Goal: Check status: Verify the current state of an ongoing process or item

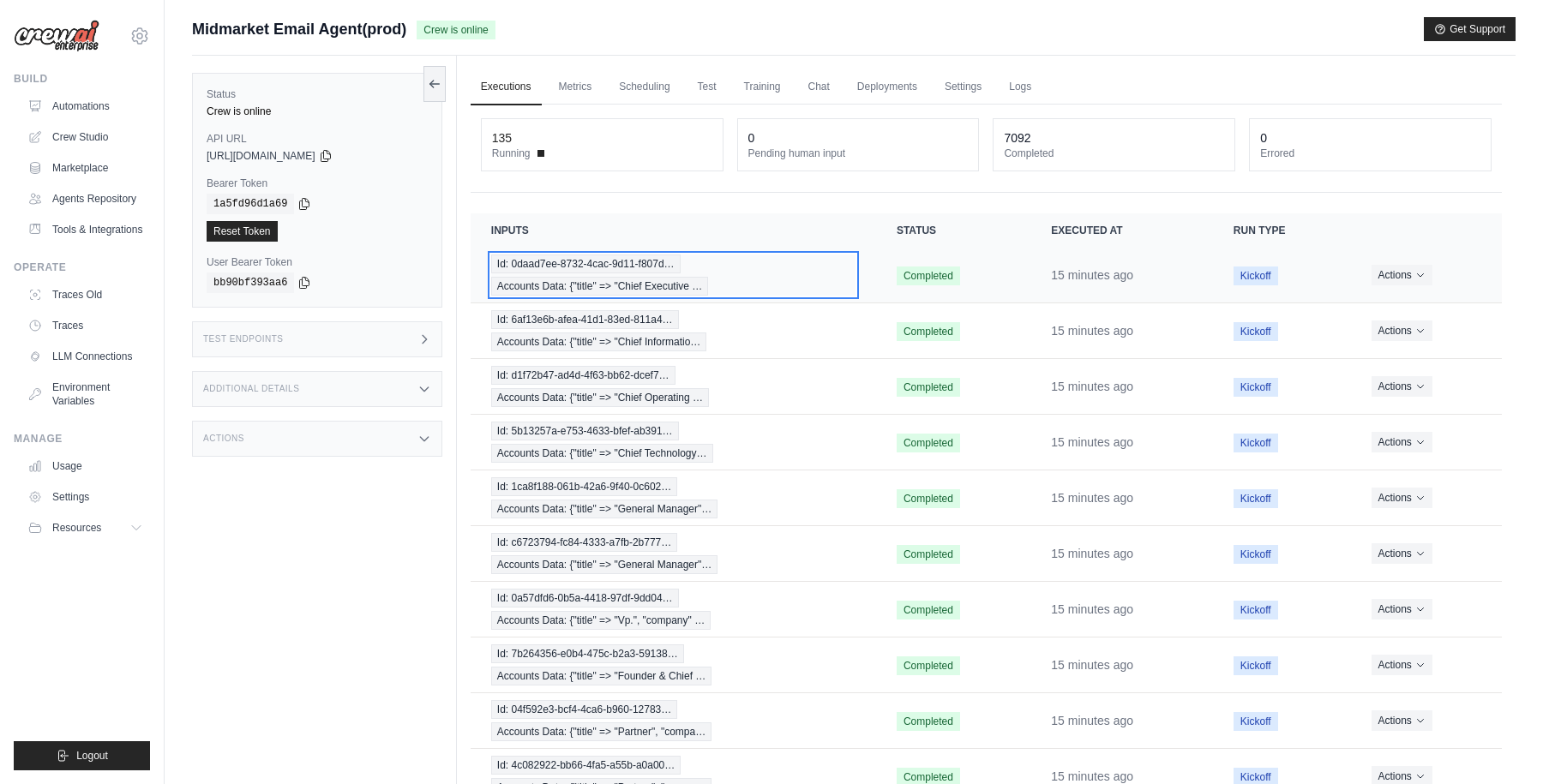
click at [825, 274] on div "Id: 0daad7ee-8732-4cac-9d11-f807d… Accounts Data: {"title" => "Chief Executive …" at bounding box center [673, 275] width 364 height 41
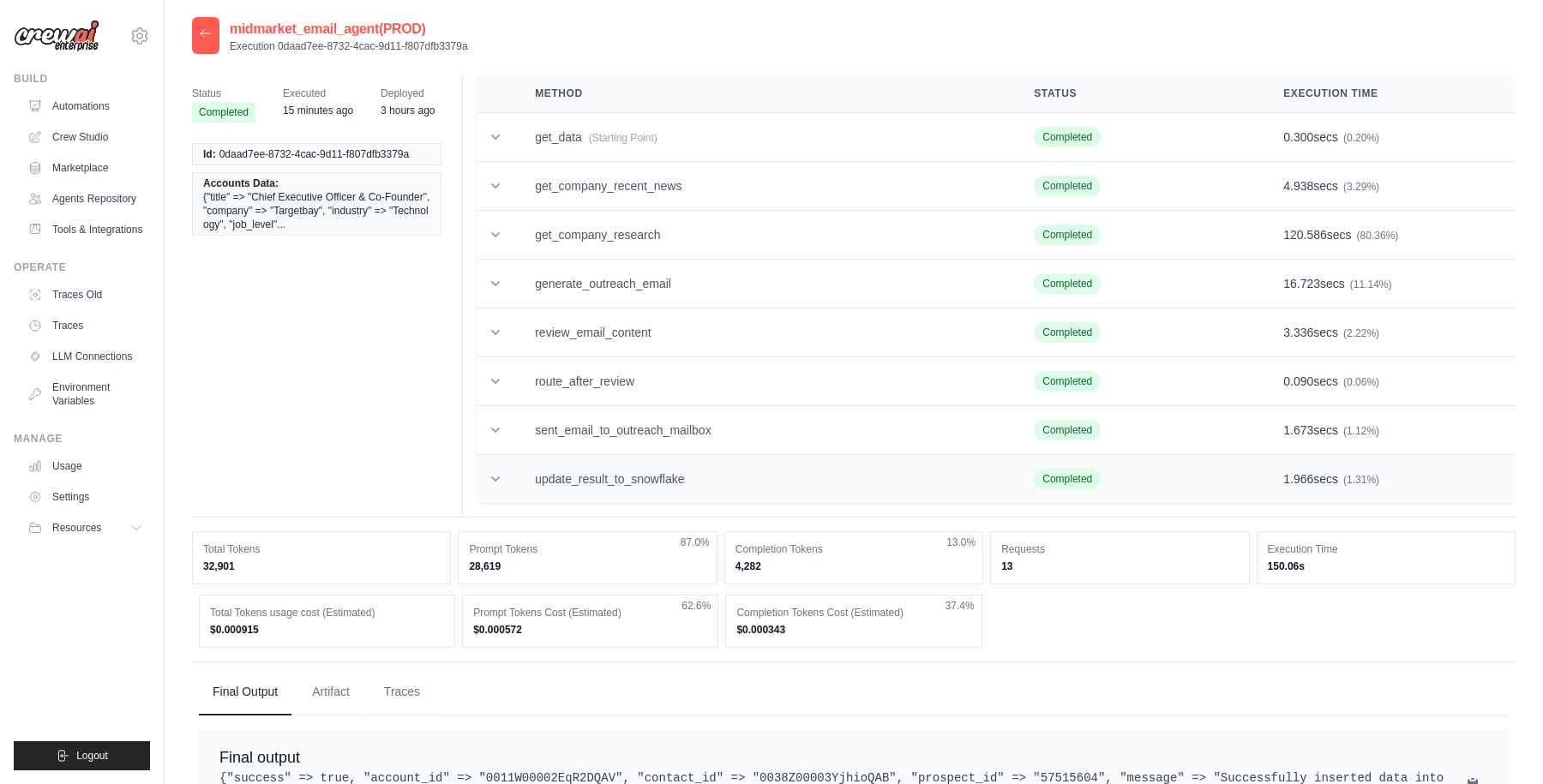
click at [610, 489] on td "update_result_to_snowflake" at bounding box center [764, 479] width 499 height 49
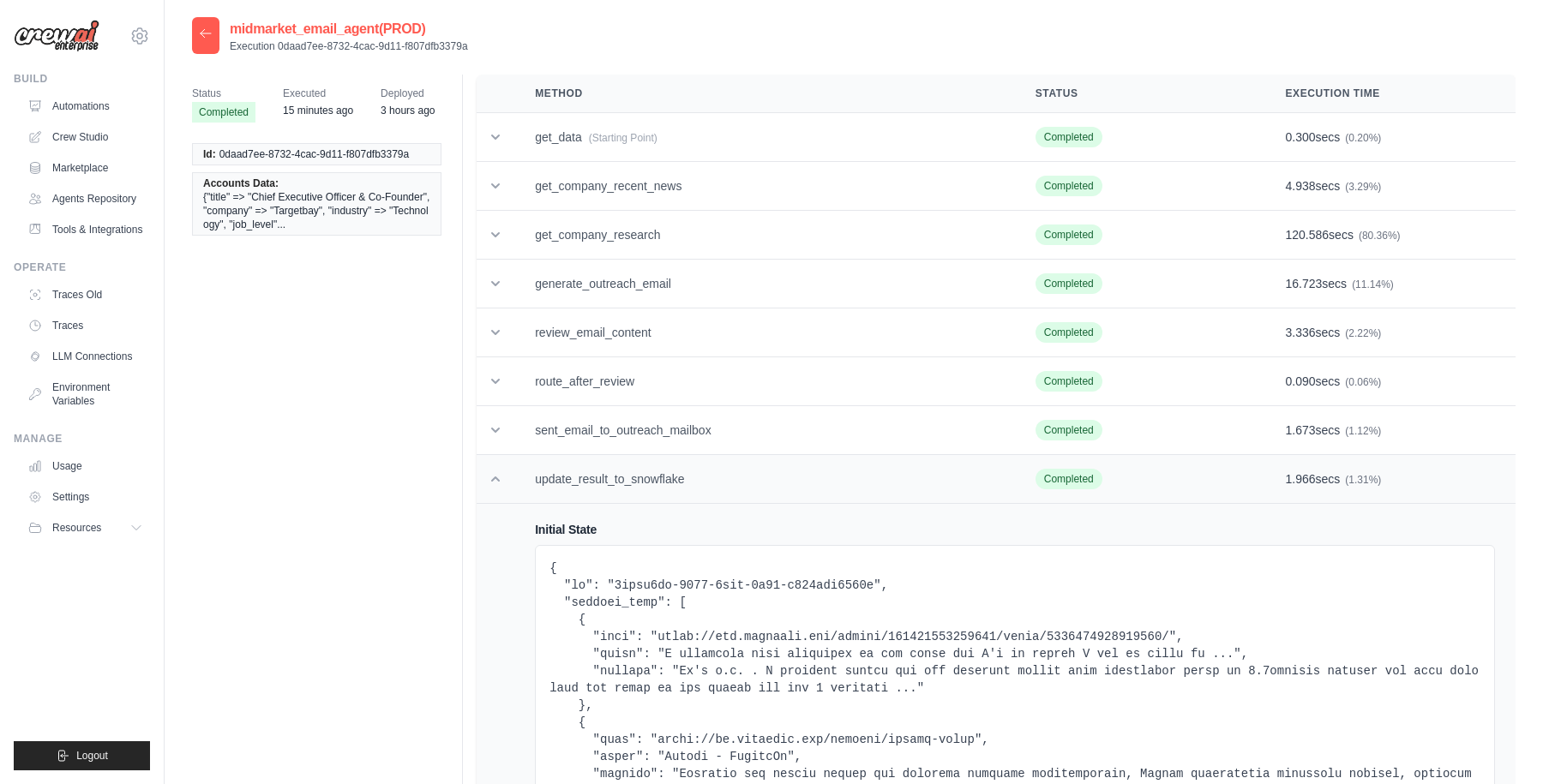
click at [497, 469] on td at bounding box center [495, 479] width 38 height 49
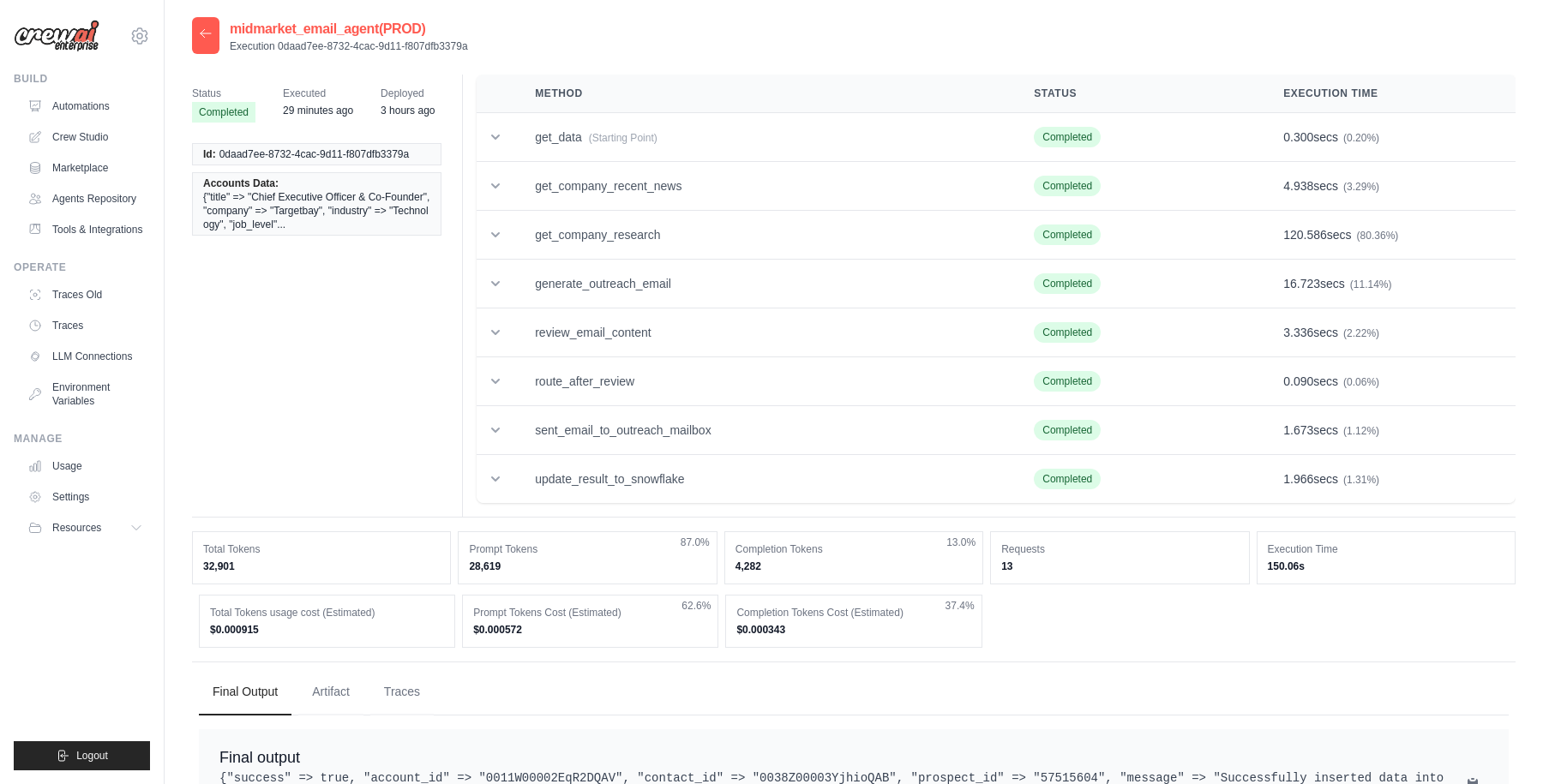
click at [199, 39] on icon at bounding box center [206, 33] width 14 height 14
